Goal: Transaction & Acquisition: Subscribe to service/newsletter

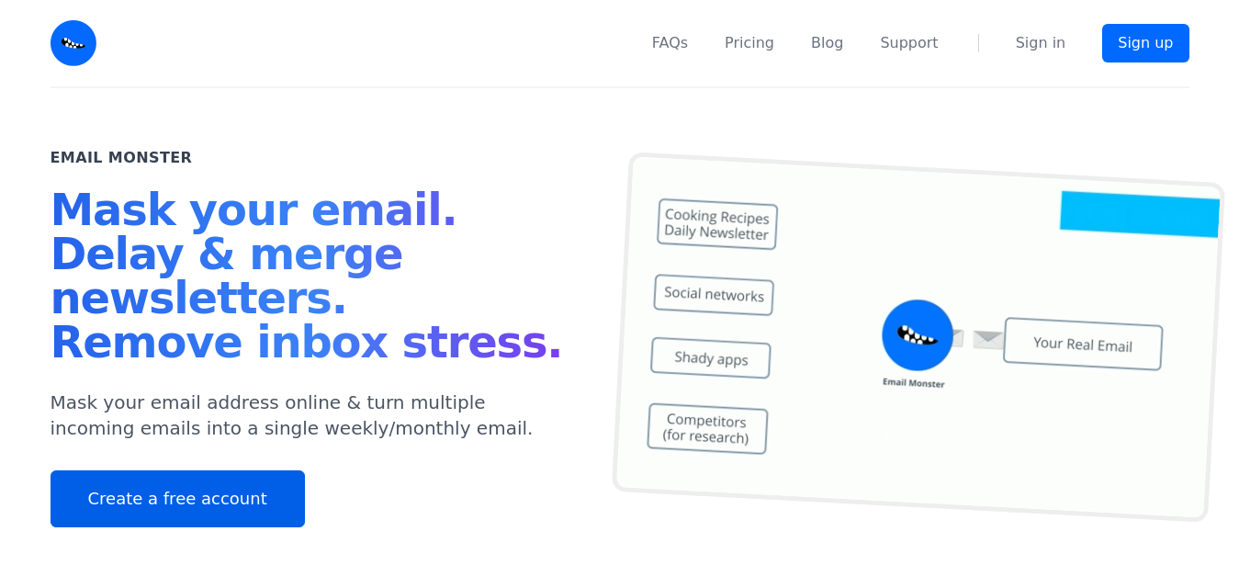
click at [176, 488] on link "Create a free account" at bounding box center [178, 498] width 254 height 57
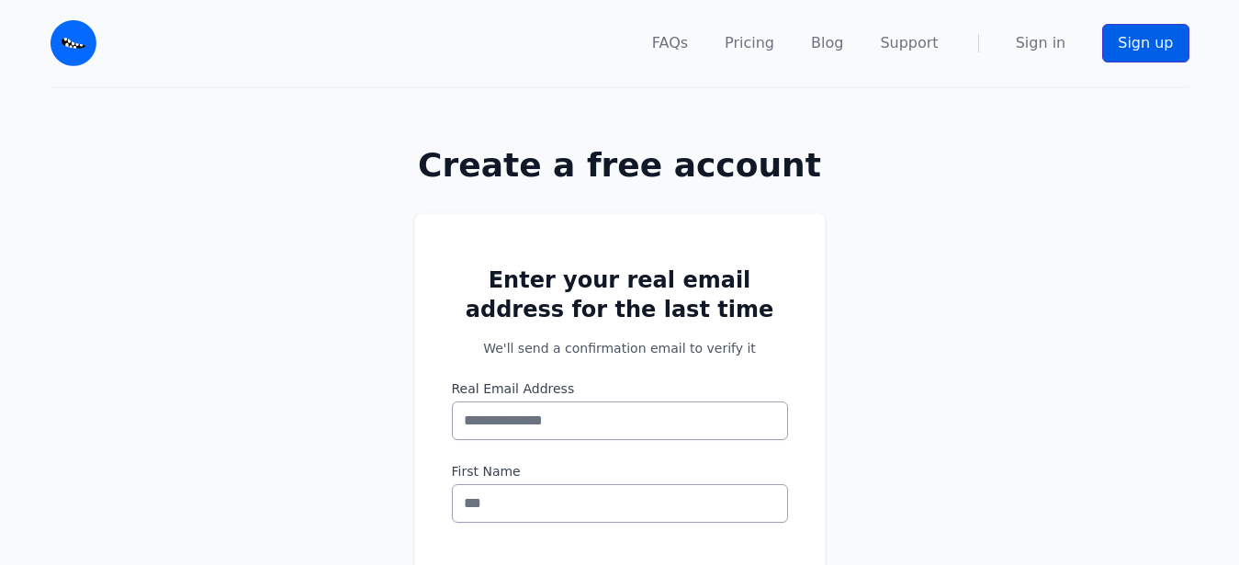
click at [1146, 33] on link "Sign up" at bounding box center [1145, 43] width 86 height 39
click at [621, 426] on input "Real Email Address" at bounding box center [620, 420] width 336 height 39
